Goal: Understand process/instructions: Learn how to perform a task or action

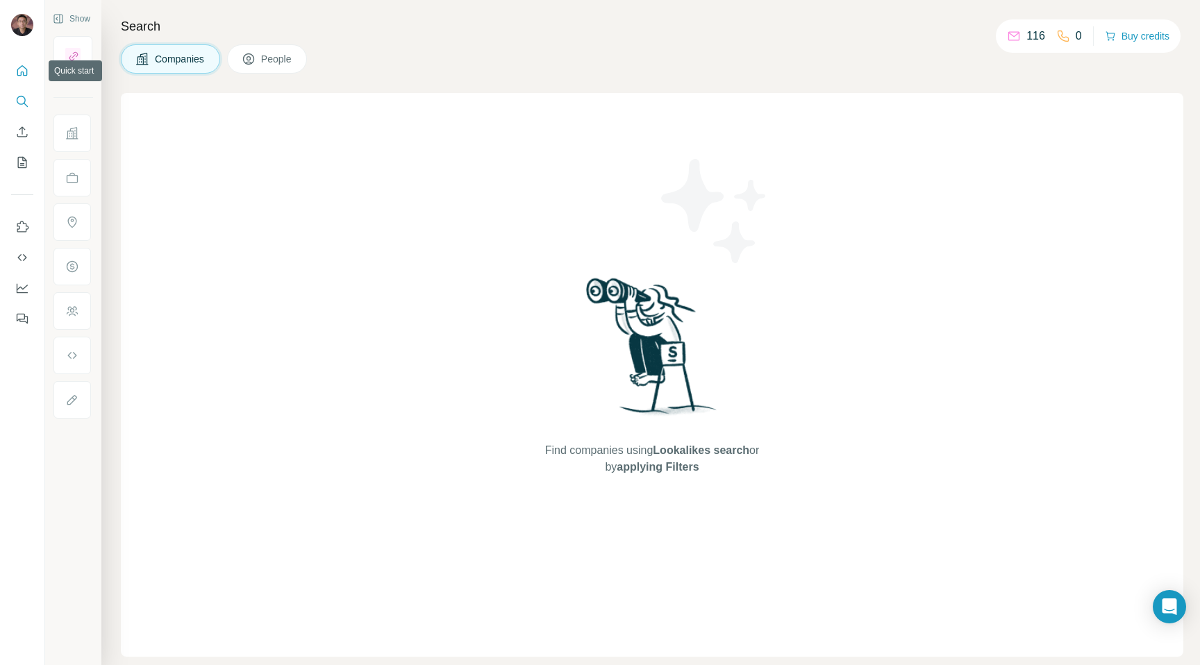
click at [25, 72] on icon "Quick start" at bounding box center [22, 71] width 14 height 14
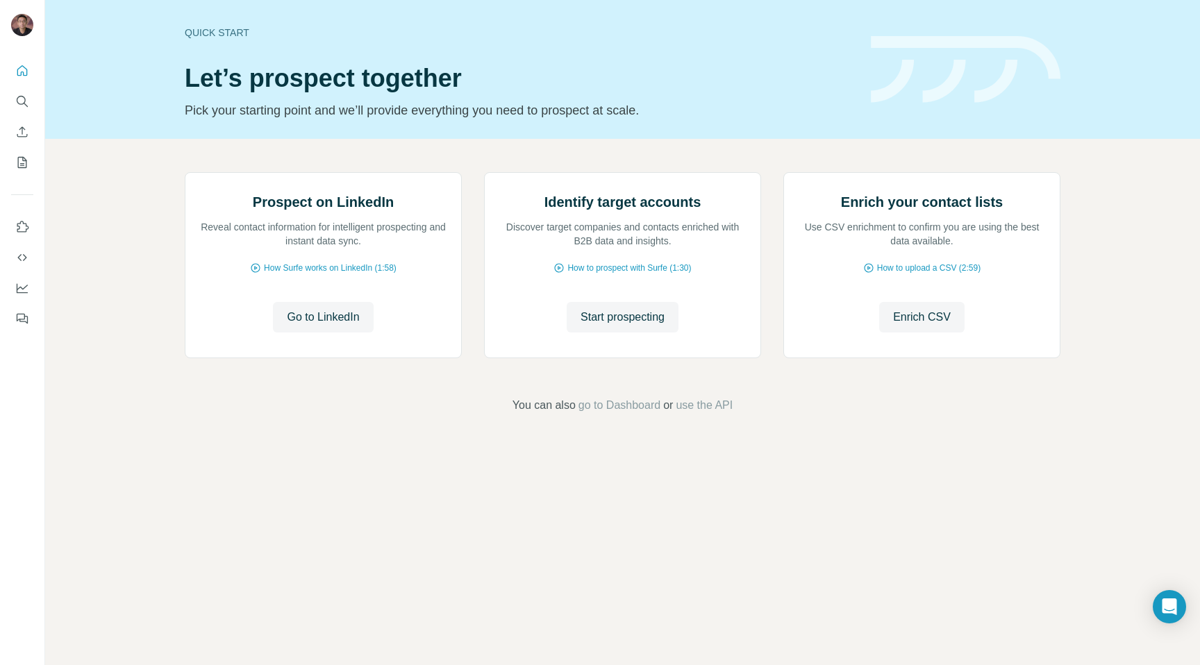
click at [540, 83] on h1 "Let’s prospect together" at bounding box center [519, 79] width 669 height 28
click at [20, 228] on icon "Use Surfe on LinkedIn" at bounding box center [22, 227] width 14 height 14
click at [21, 74] on icon "Quick start" at bounding box center [22, 70] width 10 height 10
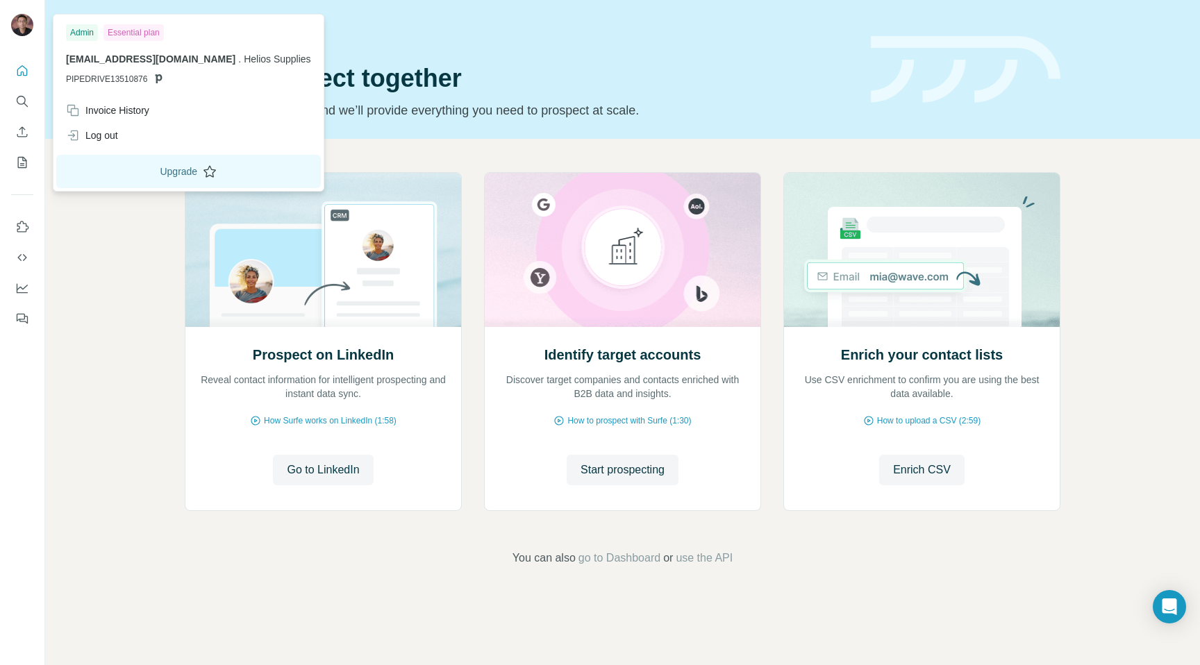
click at [142, 169] on button "Upgrade" at bounding box center [188, 171] width 265 height 33
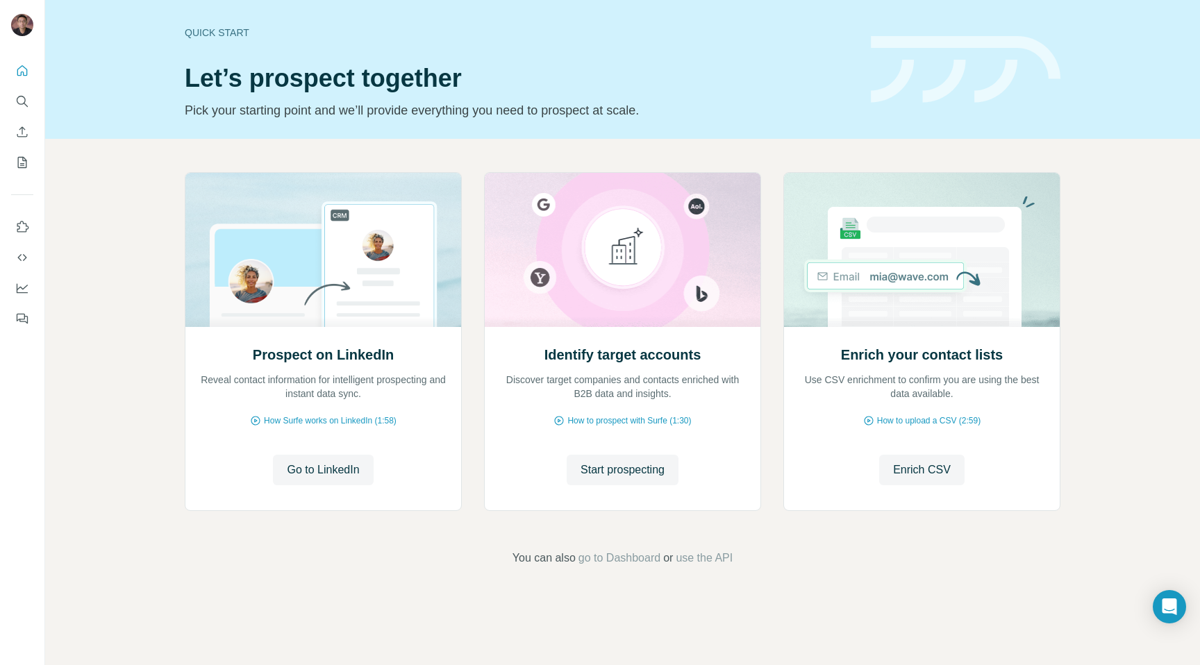
click at [747, 129] on div "Quick start Let’s prospect together Pick your starting point and we’ll provide …" at bounding box center [622, 69] width 1155 height 139
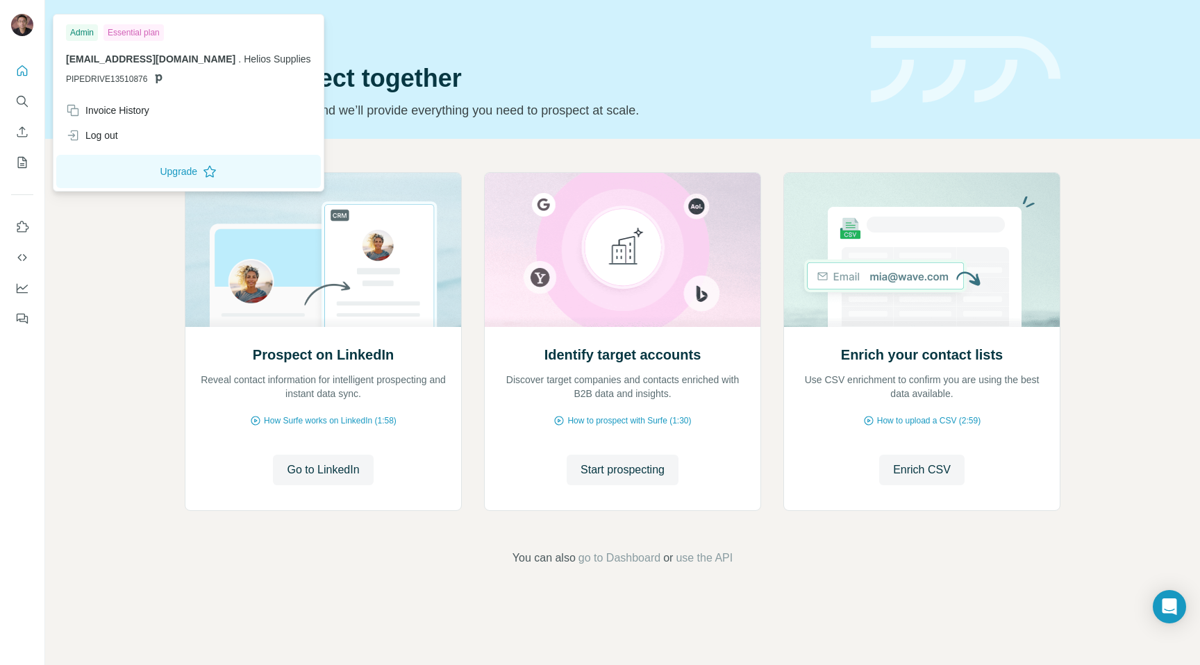
click at [24, 23] on img at bounding box center [22, 25] width 22 height 22
click at [137, 174] on button "Upgrade" at bounding box center [188, 171] width 265 height 33
click at [656, 101] on p "Pick your starting point and we’ll provide everything you need to prospect at s…" at bounding box center [519, 110] width 669 height 19
